Goal: Information Seeking & Learning: Learn about a topic

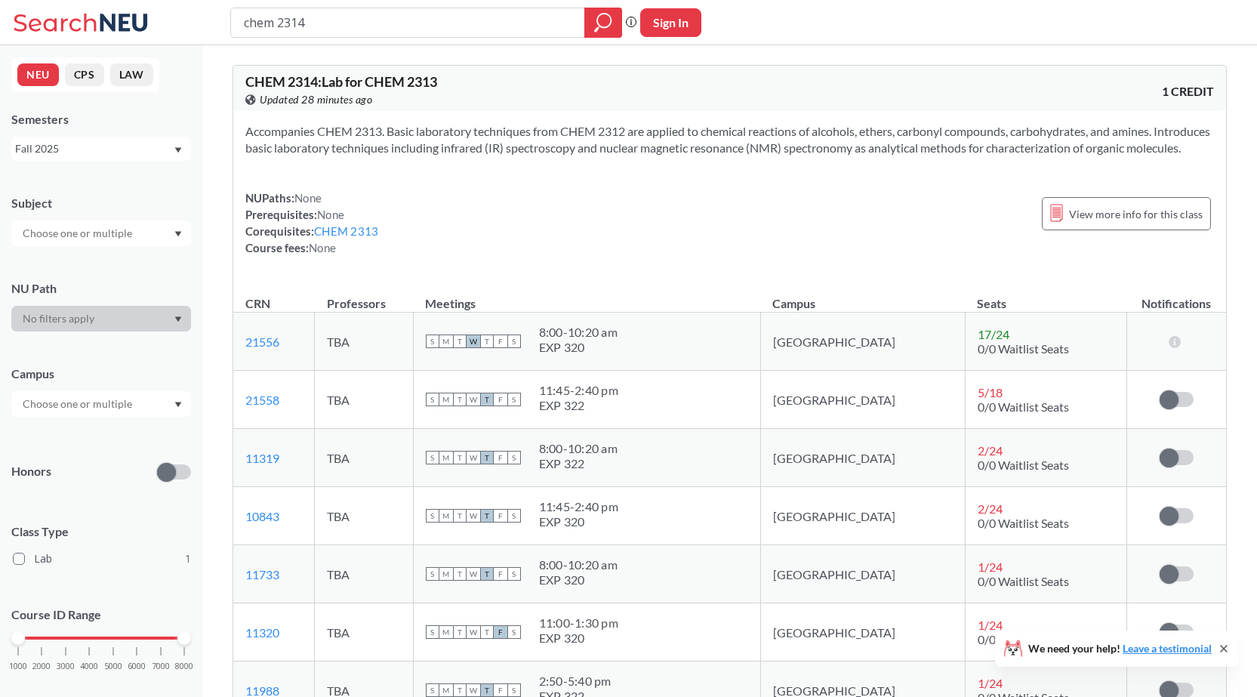
click at [801, 231] on div "NUPaths: None Prerequisites: None Corequisites: CHEM 2313 Course fees: None Vie…" at bounding box center [729, 223] width 969 height 66
click at [441, 212] on div "NUPaths: None Prerequisites: None Corequisites: CHEM 2313 Course fees: None Vie…" at bounding box center [729, 223] width 969 height 66
click at [449, 246] on div "NUPaths: None Prerequisites: None Corequisites: CHEM 2313 Course fees: None Vie…" at bounding box center [729, 223] width 969 height 66
click at [434, 241] on div "NUPaths: None Prerequisites: None Corequisites: CHEM 2313 Course fees: None Vie…" at bounding box center [729, 223] width 969 height 66
click at [449, 241] on div "NUPaths: None Prerequisites: None Corequisites: CHEM 2313 Course fees: None Vie…" at bounding box center [729, 223] width 969 height 66
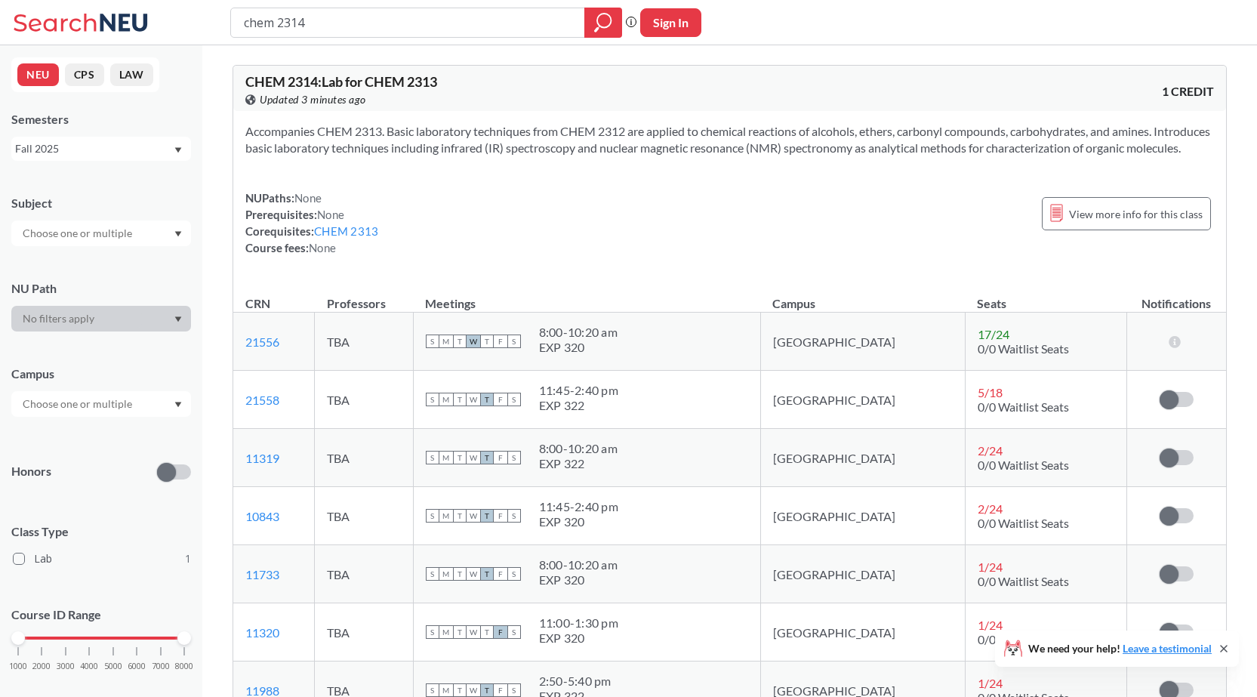
click at [449, 241] on div "NUPaths: None Prerequisites: None Corequisites: CHEM 2313 Course fees: None Vie…" at bounding box center [729, 223] width 969 height 66
drag, startPoint x: 449, startPoint y: 243, endPoint x: 443, endPoint y: 205, distance: 39.1
click at [444, 203] on div "Accompanies CHEM 2313. Basic laboratory techniques from CHEM 2312 are applied t…" at bounding box center [729, 195] width 993 height 169
click at [449, 242] on div "NUPaths: None Prerequisites: None Corequisites: CHEM 2313 Course fees: None Vie…" at bounding box center [729, 223] width 969 height 66
click at [523, 198] on div "Accompanies CHEM 2313. Basic laboratory techniques from CHEM 2312 are applied t…" at bounding box center [729, 195] width 993 height 169
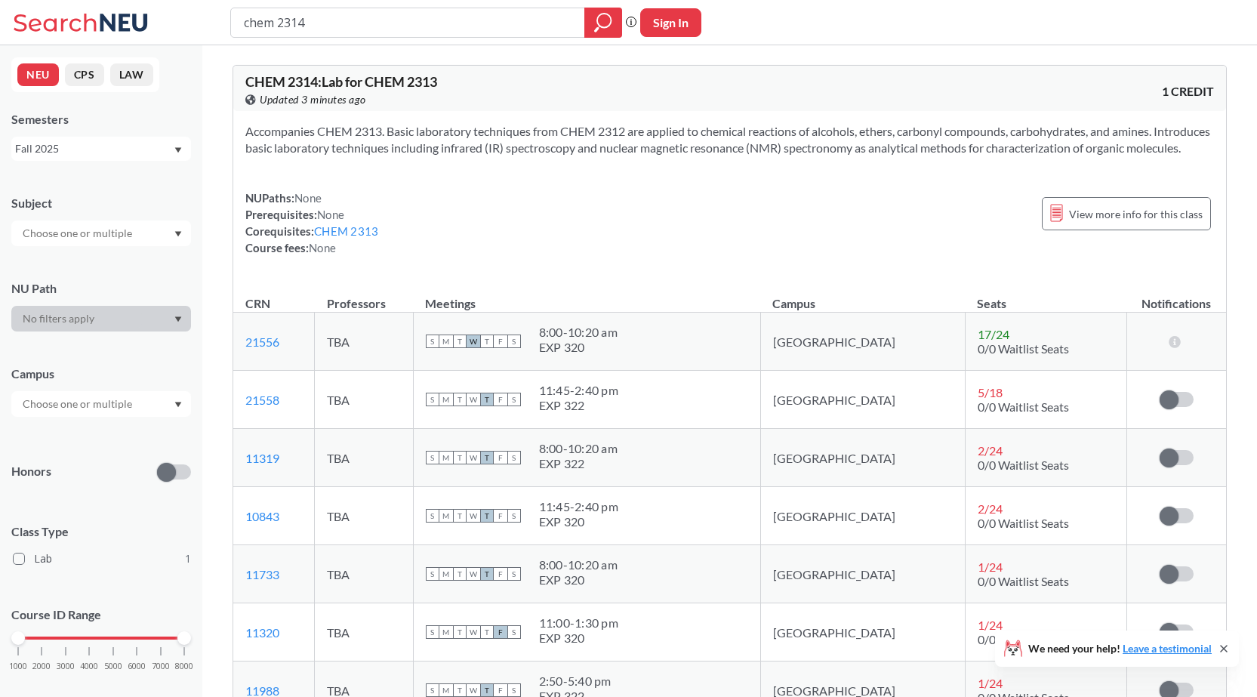
click at [425, 243] on div "NUPaths: None Prerequisites: None Corequisites: CHEM 2313 Course fees: None Vie…" at bounding box center [729, 223] width 969 height 66
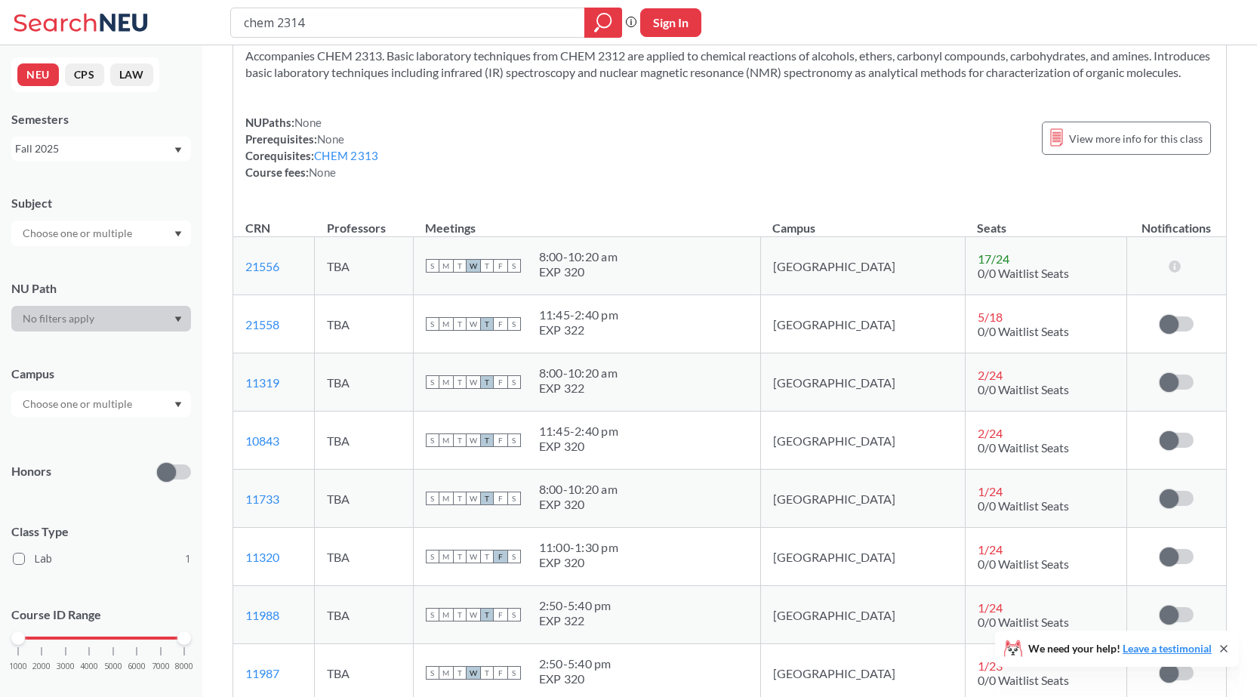
scroll to position [151, 0]
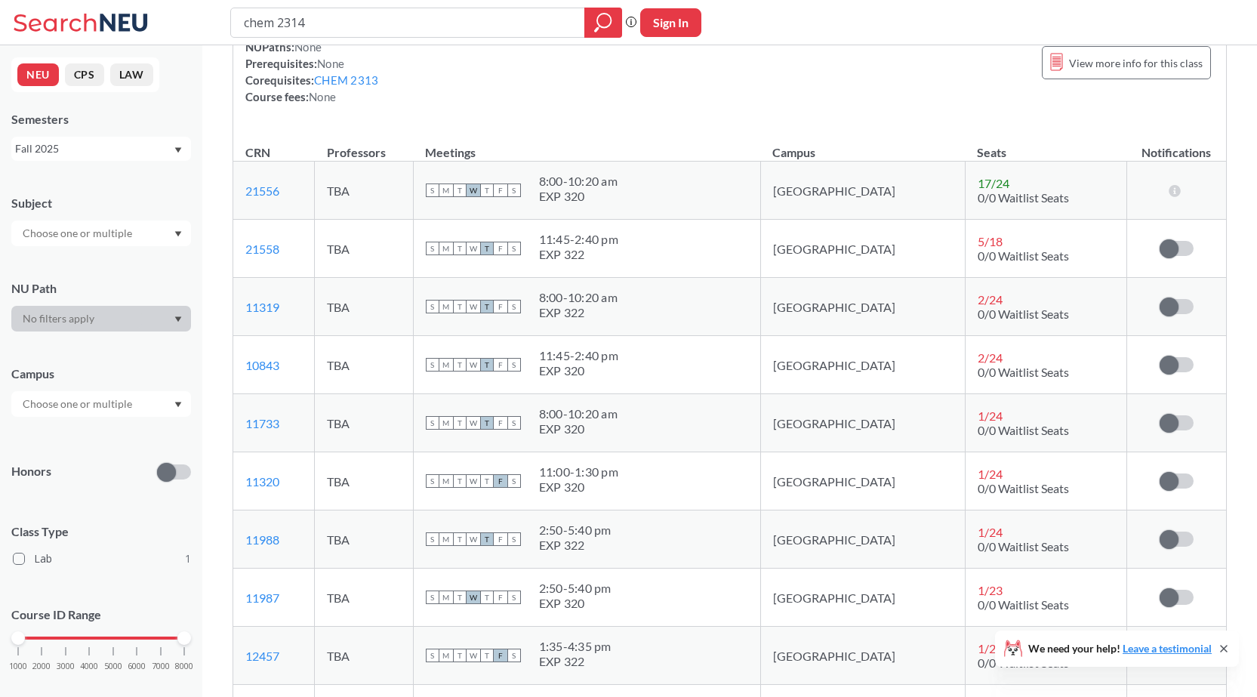
click at [509, 105] on div "NUPaths: None Prerequisites: None Corequisites: CHEM 2313 Course fees: None Vie…" at bounding box center [729, 72] width 969 height 66
click at [519, 100] on div "NUPaths: None Prerequisites: None Corequisites: CHEM 2313 Course fees: None Vie…" at bounding box center [729, 72] width 969 height 66
click at [715, 92] on div "NUPaths: None Prerequisites: None Corequisites: CHEM 2313 Course fees: None Vie…" at bounding box center [729, 72] width 969 height 66
click at [593, 101] on div "NUPaths: None Prerequisites: None Corequisites: CHEM 2313 Course fees: None Vie…" at bounding box center [729, 72] width 969 height 66
click at [632, 102] on div "NUPaths: None Prerequisites: None Corequisites: CHEM 2313 Course fees: None Vie…" at bounding box center [729, 72] width 969 height 66
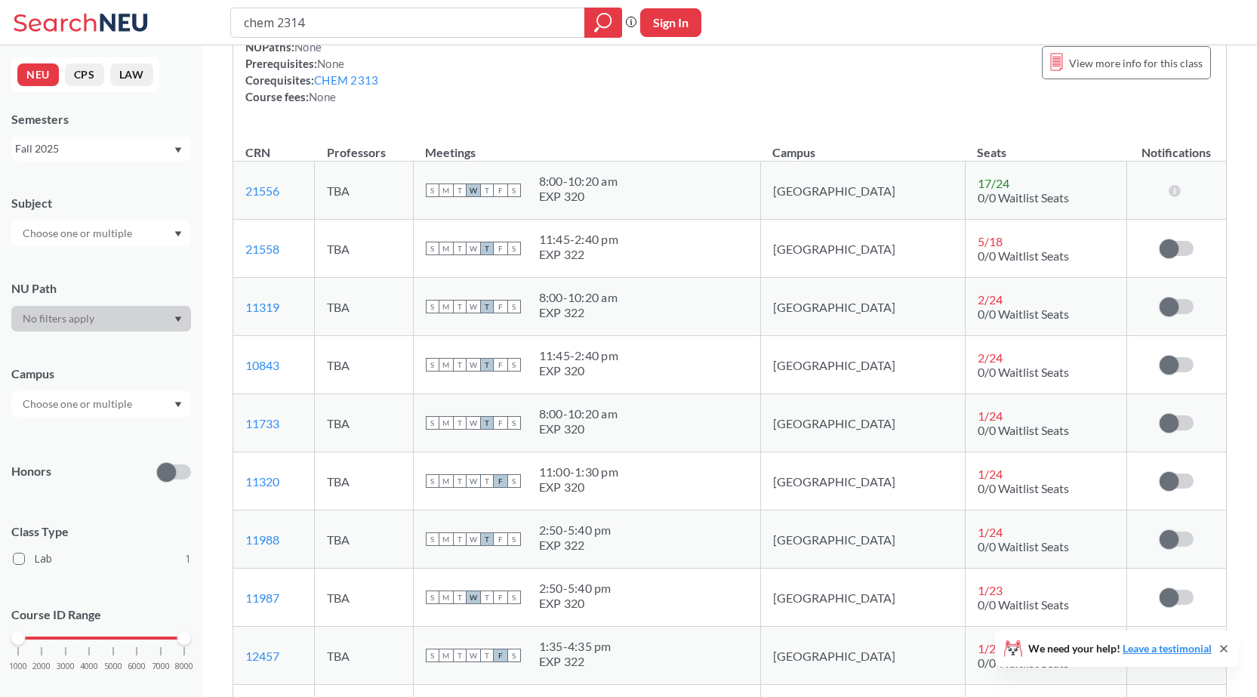
click at [677, 69] on div "NUPaths: None Prerequisites: None Corequisites: CHEM 2313 Course fees: None Vie…" at bounding box center [729, 72] width 969 height 66
click at [659, 76] on div "NUPaths: None Prerequisites: None Corequisites: CHEM 2313 Course fees: None Vie…" at bounding box center [729, 72] width 969 height 66
click at [649, 79] on div "NUPaths: None Prerequisites: None Corequisites: CHEM 2313 Course fees: None Vie…" at bounding box center [729, 72] width 969 height 66
click at [653, 83] on div "NUPaths: None Prerequisites: None Corequisites: CHEM 2313 Course fees: None Vie…" at bounding box center [729, 72] width 969 height 66
click at [652, 86] on div "NUPaths: None Prerequisites: None Corequisites: CHEM 2313 Course fees: None Vie…" at bounding box center [729, 72] width 969 height 66
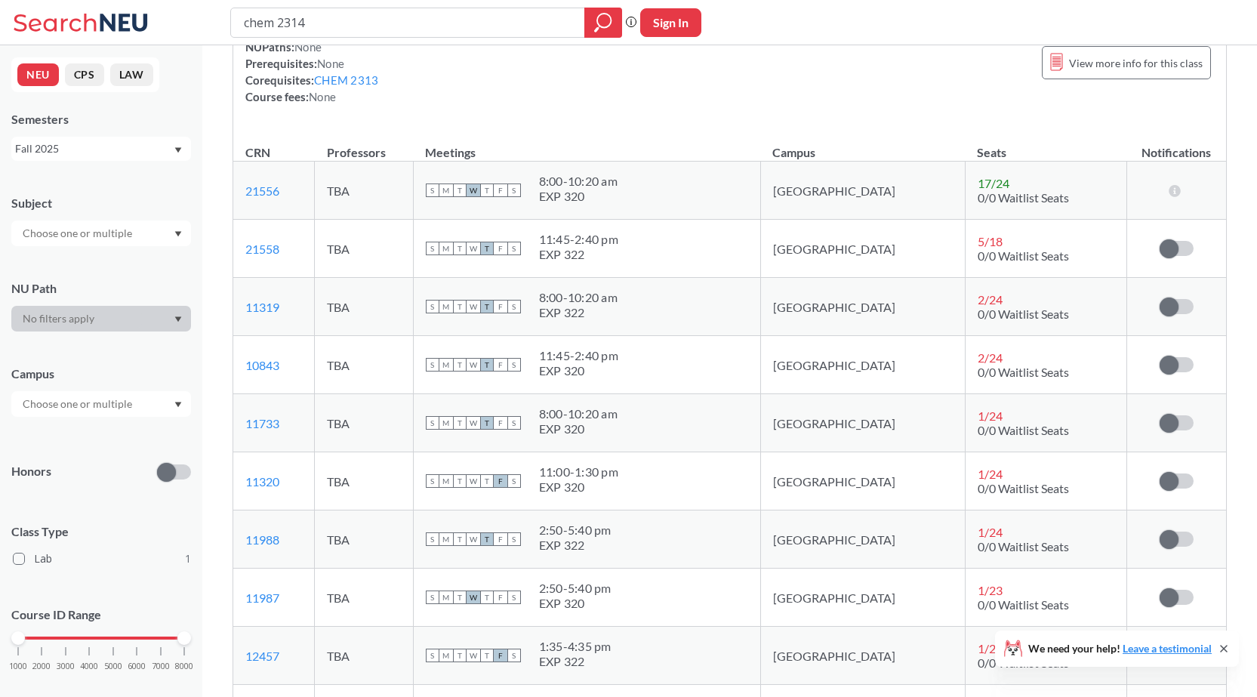
click at [643, 85] on div "NUPaths: None Prerequisites: None Corequisites: CHEM 2313 Course fees: None Vie…" at bounding box center [729, 72] width 969 height 66
click at [635, 84] on div "NUPaths: None Prerequisites: None Corequisites: CHEM 2313 Course fees: None Vie…" at bounding box center [729, 72] width 969 height 66
click at [640, 83] on div "NUPaths: None Prerequisites: None Corequisites: CHEM 2313 Course fees: None Vie…" at bounding box center [729, 72] width 969 height 66
click at [658, 83] on div "NUPaths: None Prerequisites: None Corequisites: CHEM 2313 Course fees: None Vie…" at bounding box center [729, 72] width 969 height 66
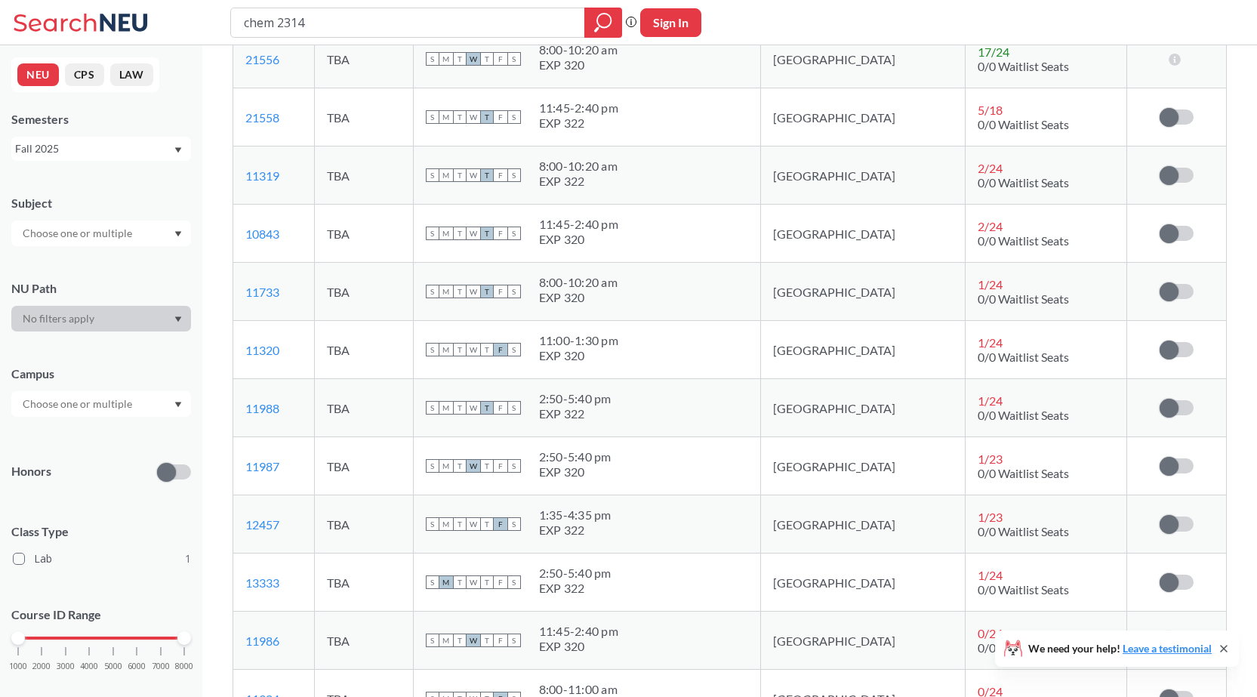
scroll to position [378, 0]
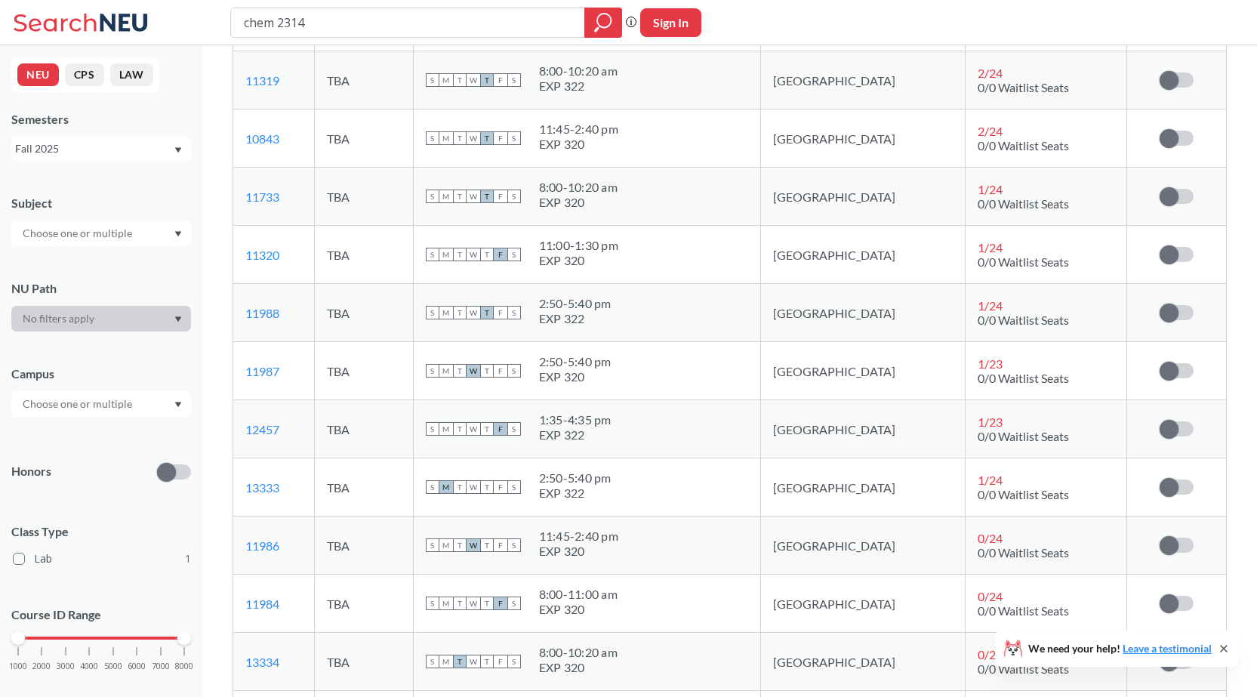
click at [714, 208] on div "S M T W T F S 8:00 - 10:20 am EXP 320" at bounding box center [587, 196] width 322 height 33
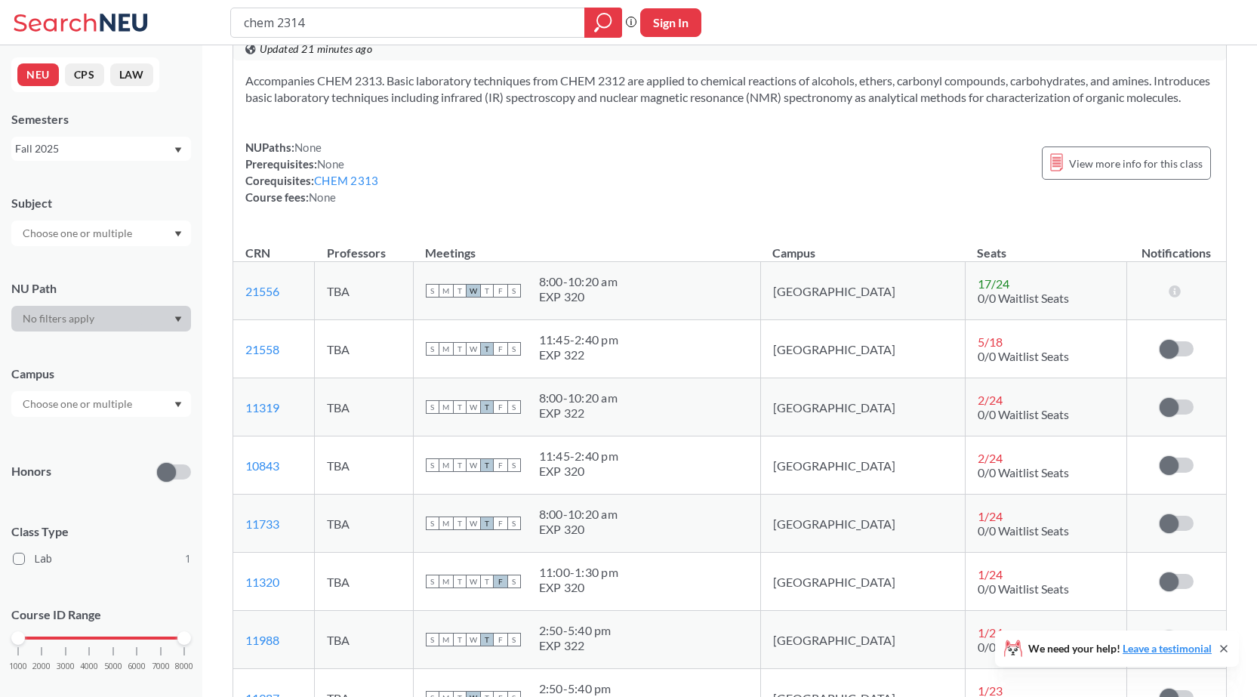
scroll to position [76, 0]
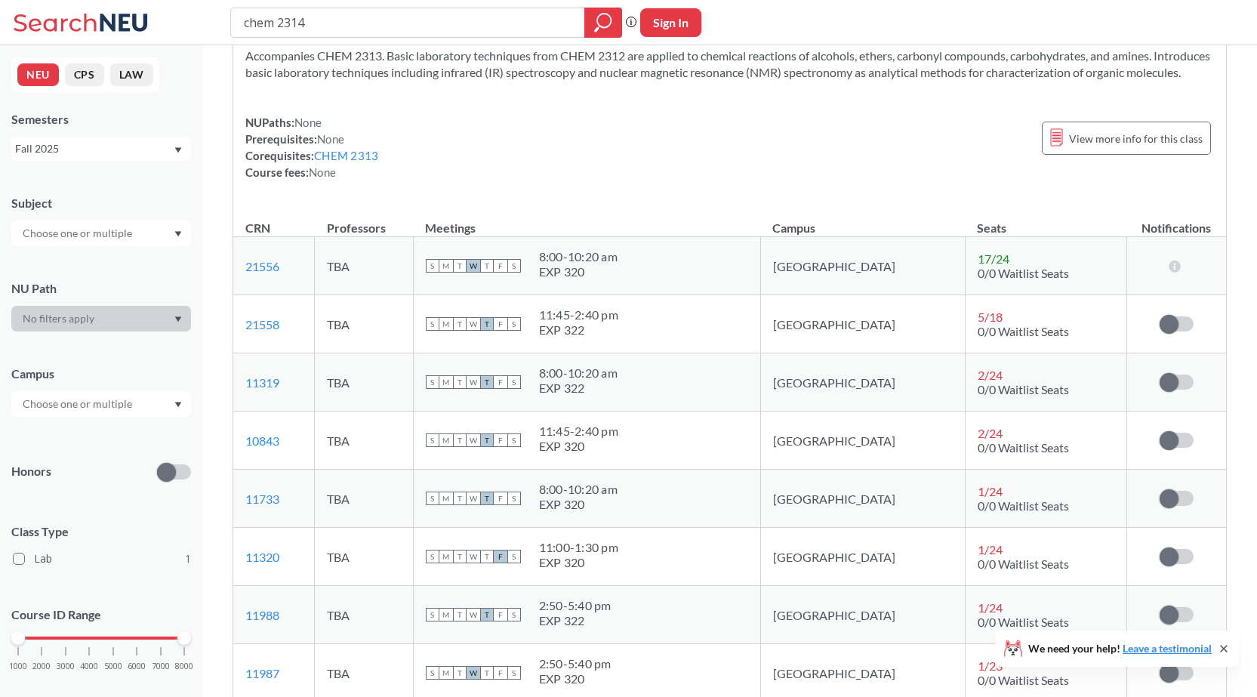
click at [743, 180] on div "NUPaths: None Prerequisites: None Corequisites: CHEM 2313 Course fees: None Vie…" at bounding box center [729, 147] width 969 height 66
click at [747, 164] on div "NUPaths: None Prerequisites: None Corequisites: CHEM 2313 Course fees: None Vie…" at bounding box center [729, 147] width 969 height 66
click at [709, 159] on div "NUPaths: None Prerequisites: None Corequisites: CHEM 2313 Course fees: None Vie…" at bounding box center [729, 147] width 969 height 66
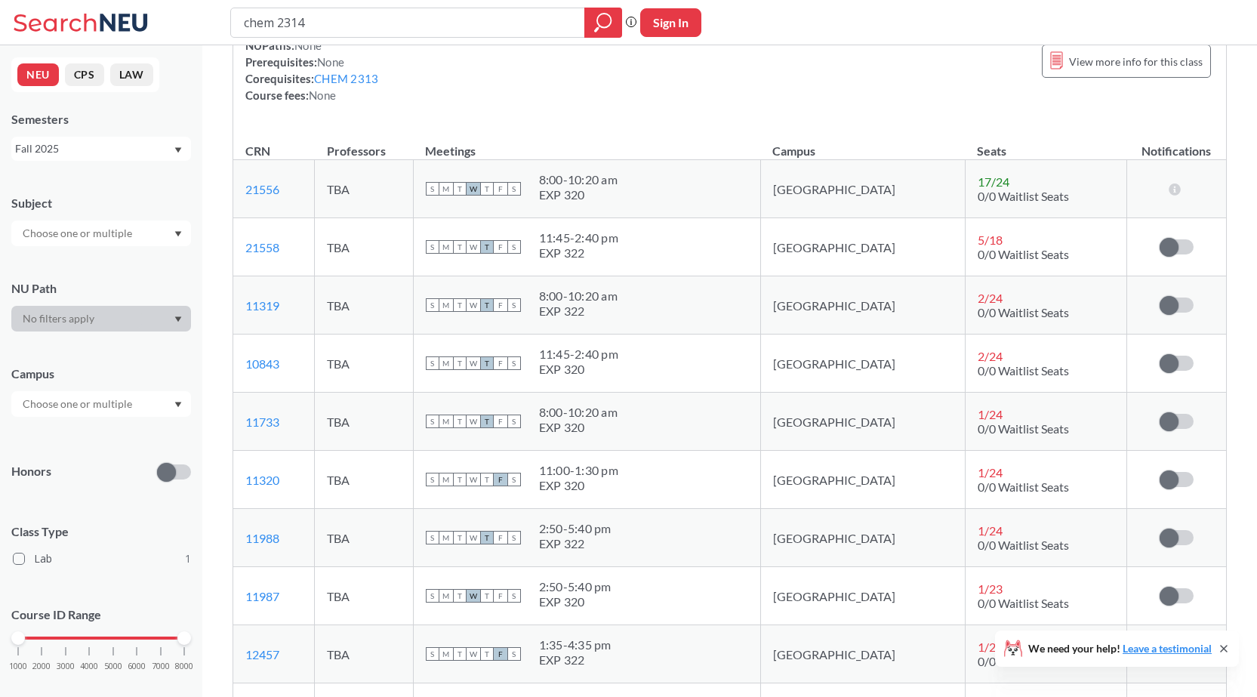
scroll to position [0, 0]
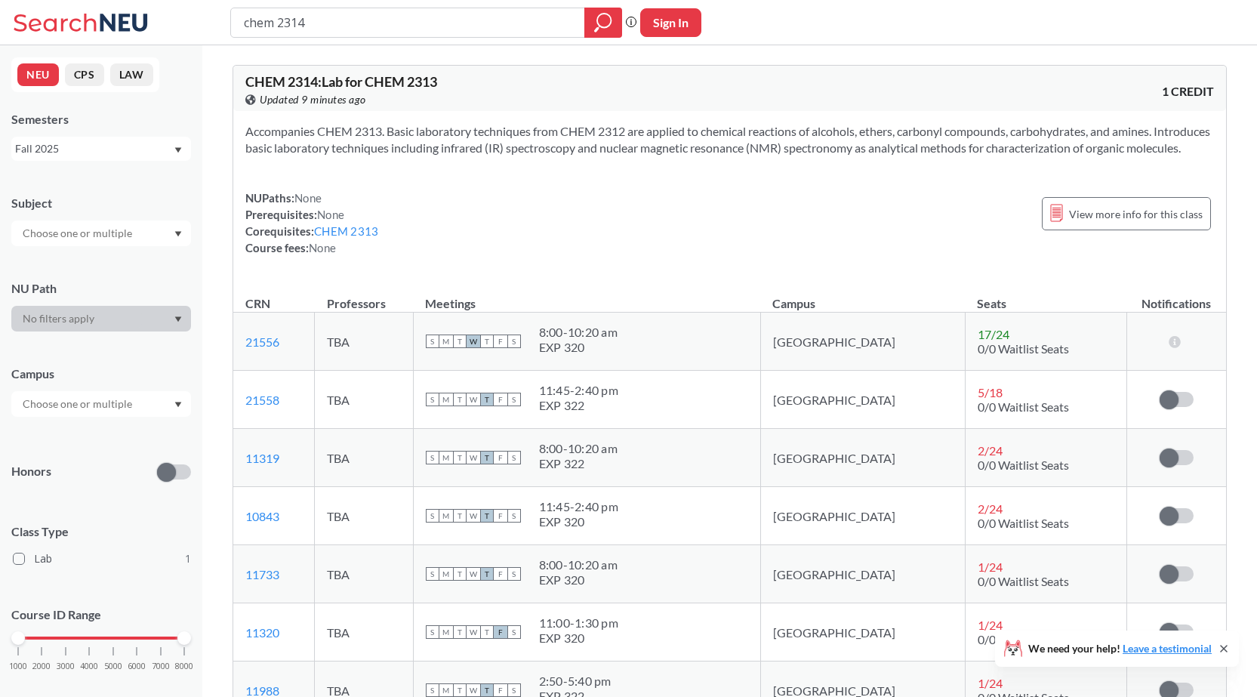
drag, startPoint x: 699, startPoint y: 255, endPoint x: 686, endPoint y: 248, distance: 13.5
click at [698, 254] on div "NUPaths: None Prerequisites: None Corequisites: CHEM 2313 Course fees: None Vie…" at bounding box center [729, 223] width 969 height 66
click at [603, 256] on div "NUPaths: None Prerequisites: None Corequisites: CHEM 2313 Course fees: None Vie…" at bounding box center [729, 223] width 969 height 66
